Goal: Information Seeking & Learning: Learn about a topic

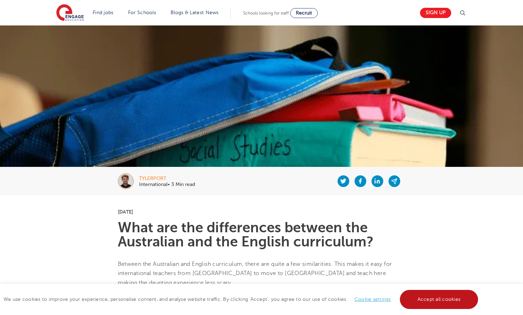
click at [427, 297] on link "Accept all cookies" at bounding box center [439, 299] width 79 height 19
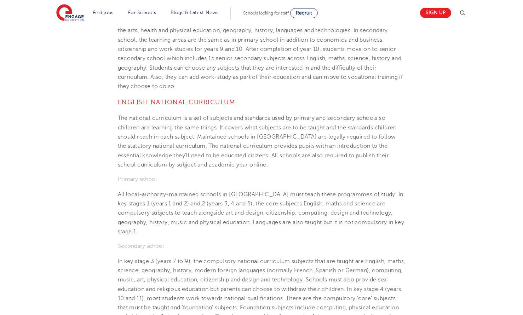
scroll to position [595, 0]
click at [48, 266] on section "[DATE] What are the differences between the Australian and the English curricul…" at bounding box center [261, 204] width 429 height 1209
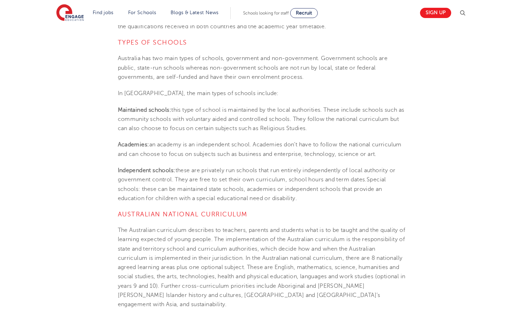
scroll to position [283, 0]
